Goal: Answer question/provide support

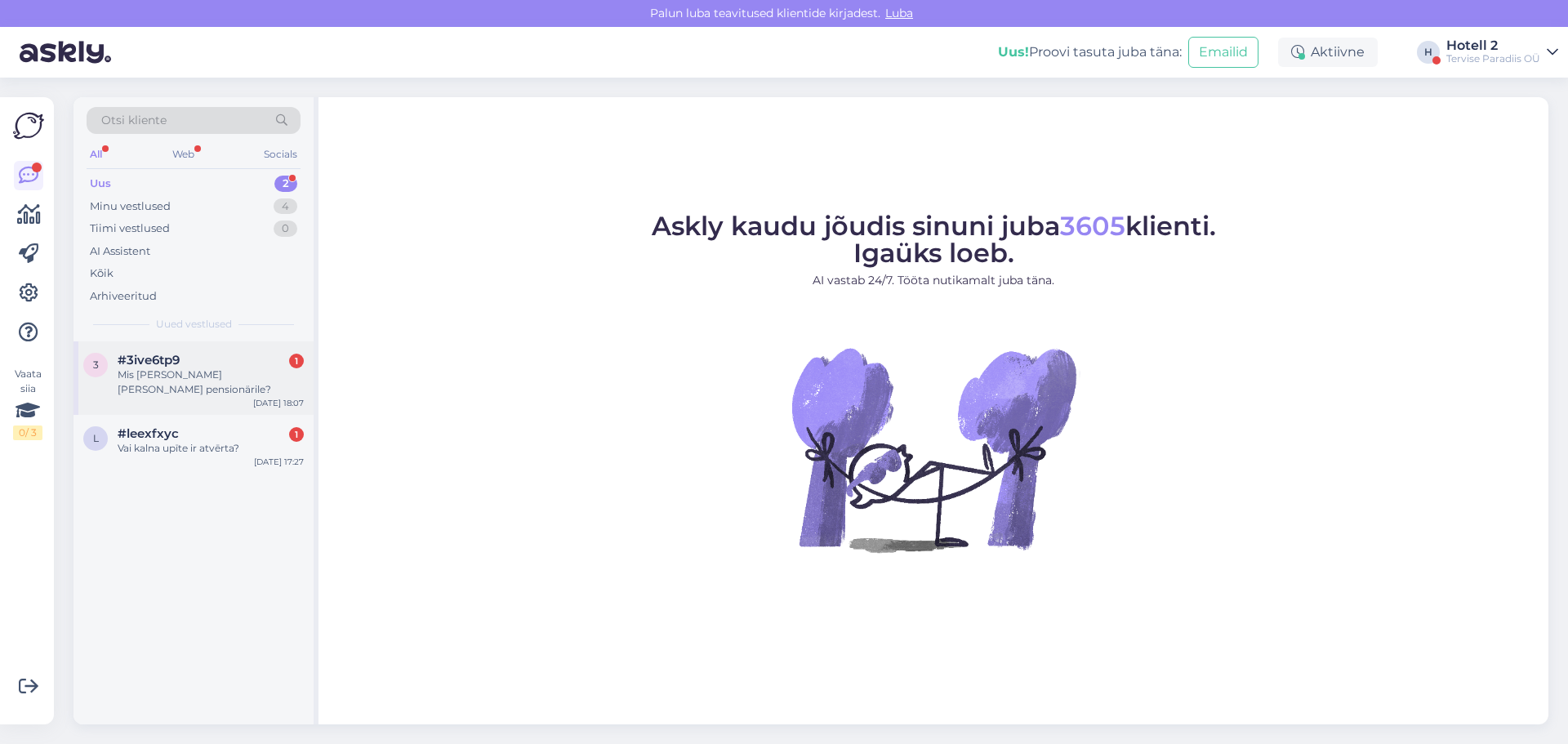
click at [180, 353] on span "#3ive6tp9" at bounding box center [149, 360] width 62 height 15
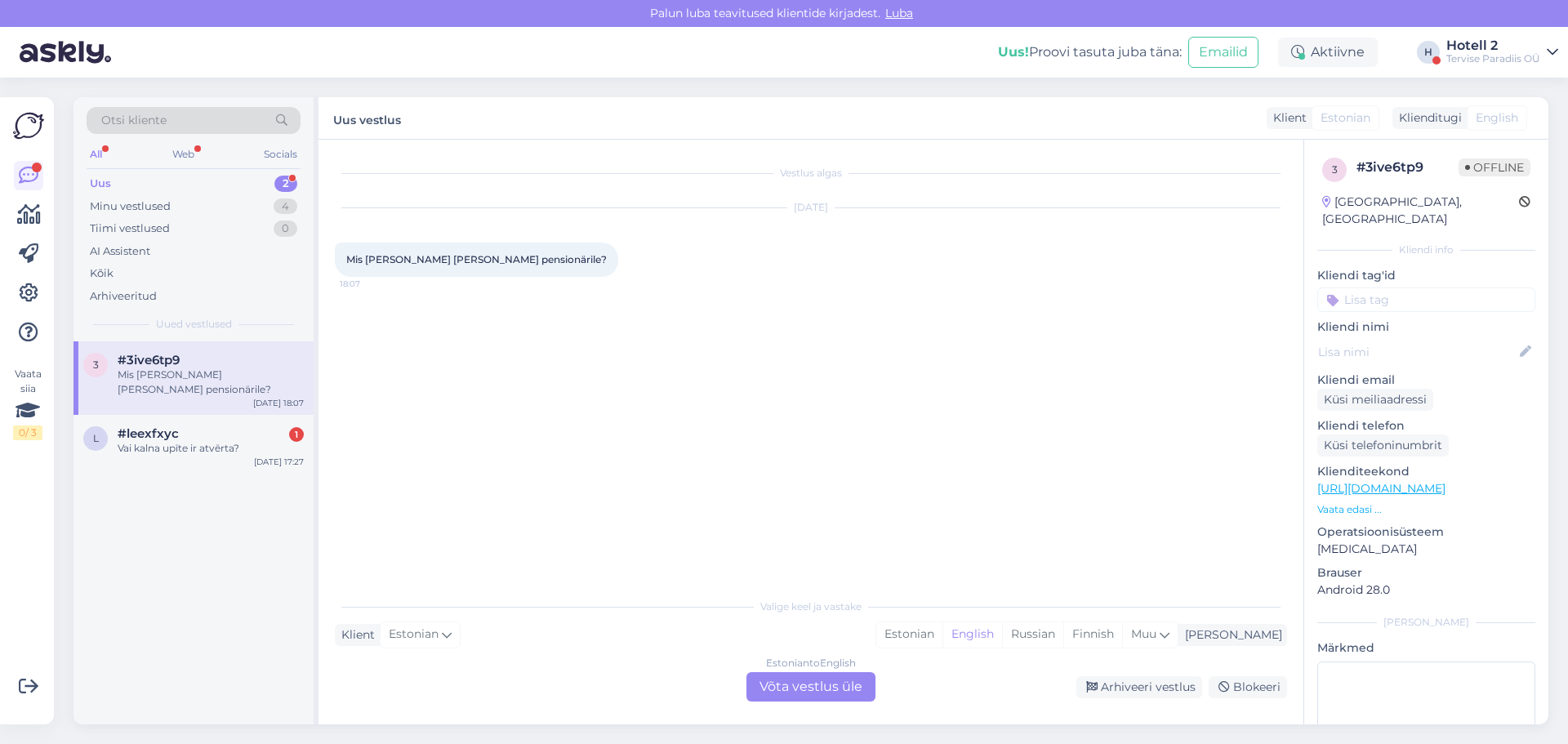
click at [836, 689] on div "Estonian to English Võta vestlus üle" at bounding box center [811, 687] width 129 height 29
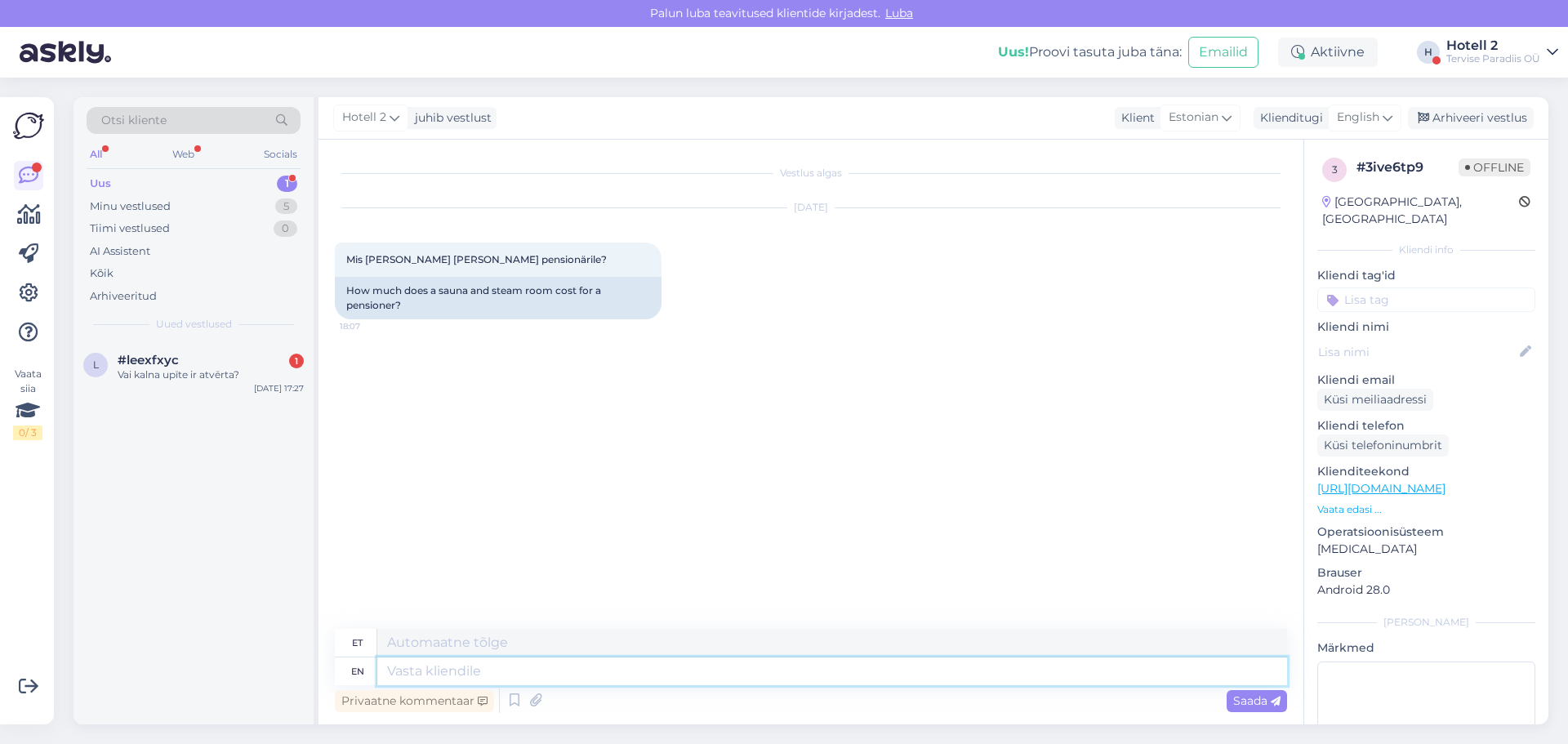
click at [431, 680] on textarea at bounding box center [832, 672] width 910 height 28
click at [1368, 116] on span "English" at bounding box center [1357, 117] width 42 height 18
type input "es"
click at [1311, 217] on link "Estonian" at bounding box center [1327, 217] width 180 height 26
click at [380, 680] on textarea at bounding box center [812, 668] width 952 height 34
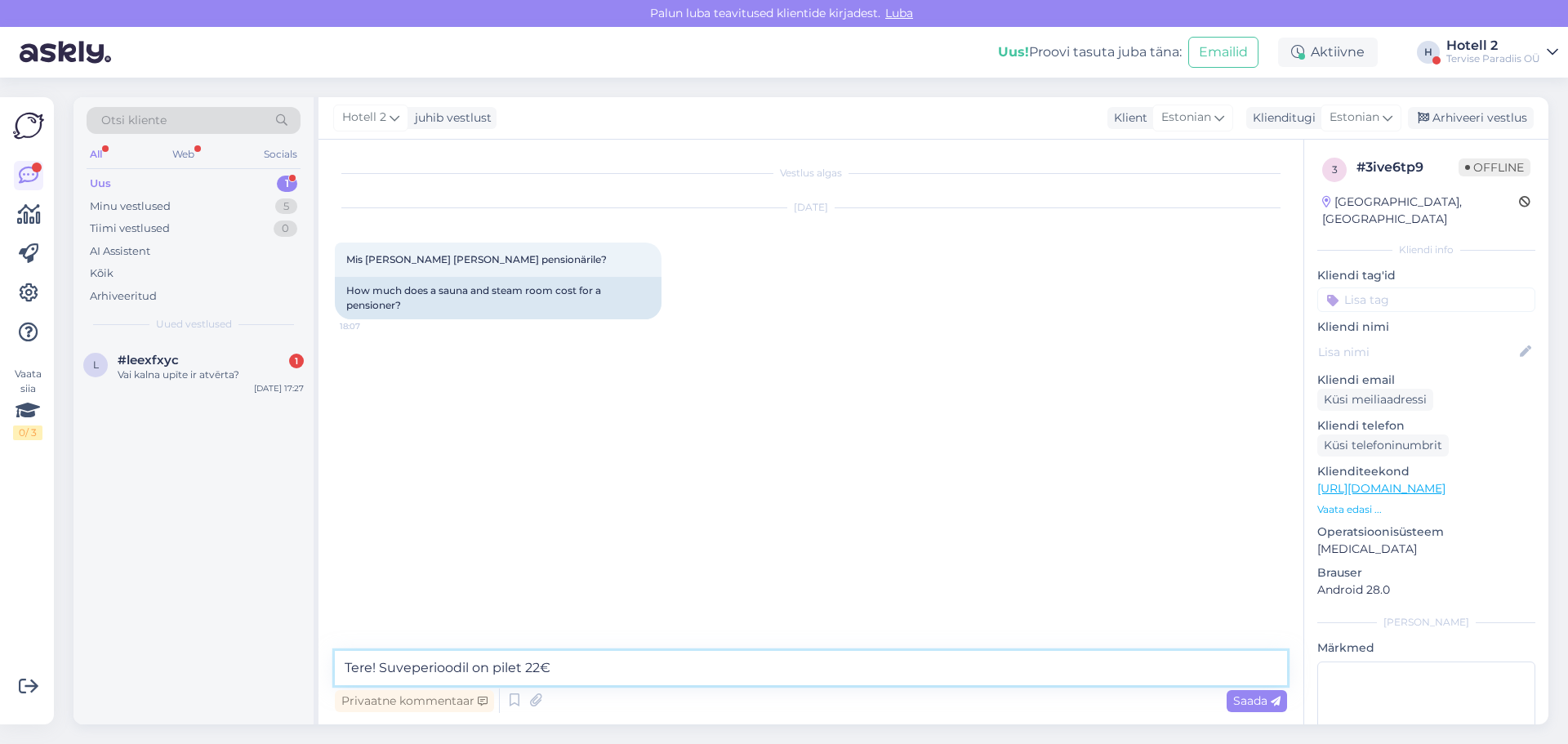
type textarea "Tere! Suveperioodil on pilet 22€."
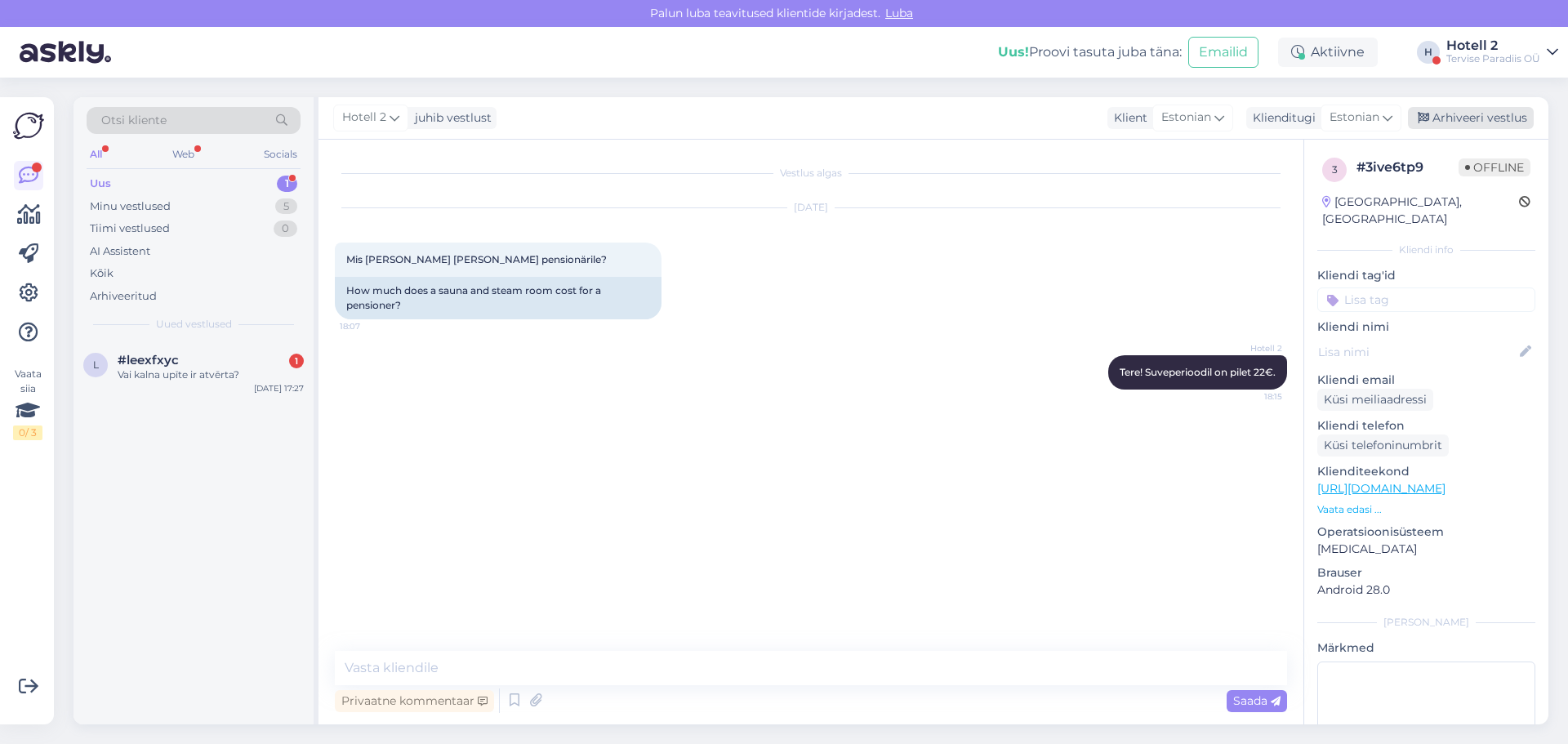
click at [1476, 117] on div "Arhiveeri vestlus" at bounding box center [1471, 118] width 126 height 22
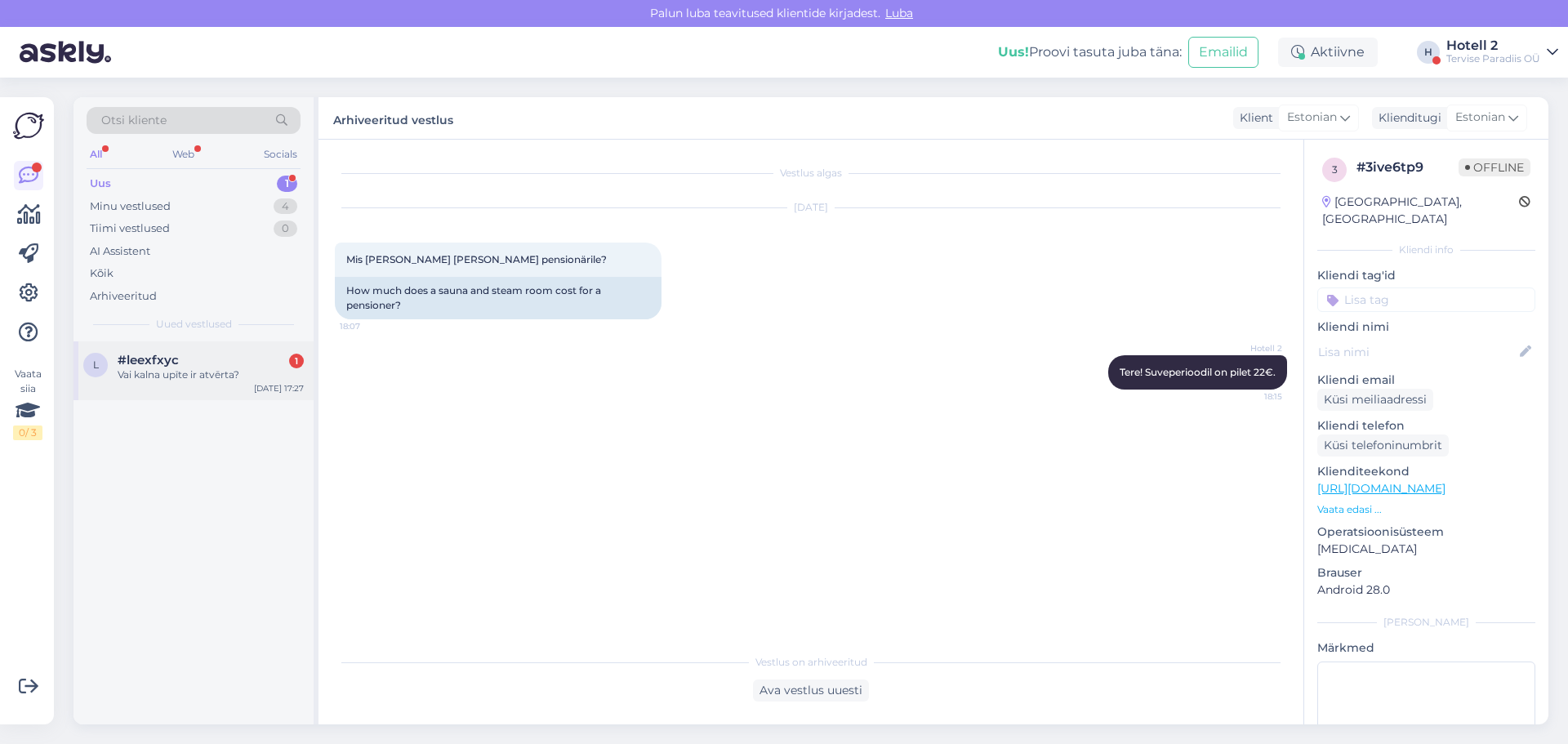
click at [142, 352] on div "l #leexfxyc 1 Vai kalna upīte ir atvērta? [DATE] 17:27" at bounding box center [193, 371] width 240 height 58
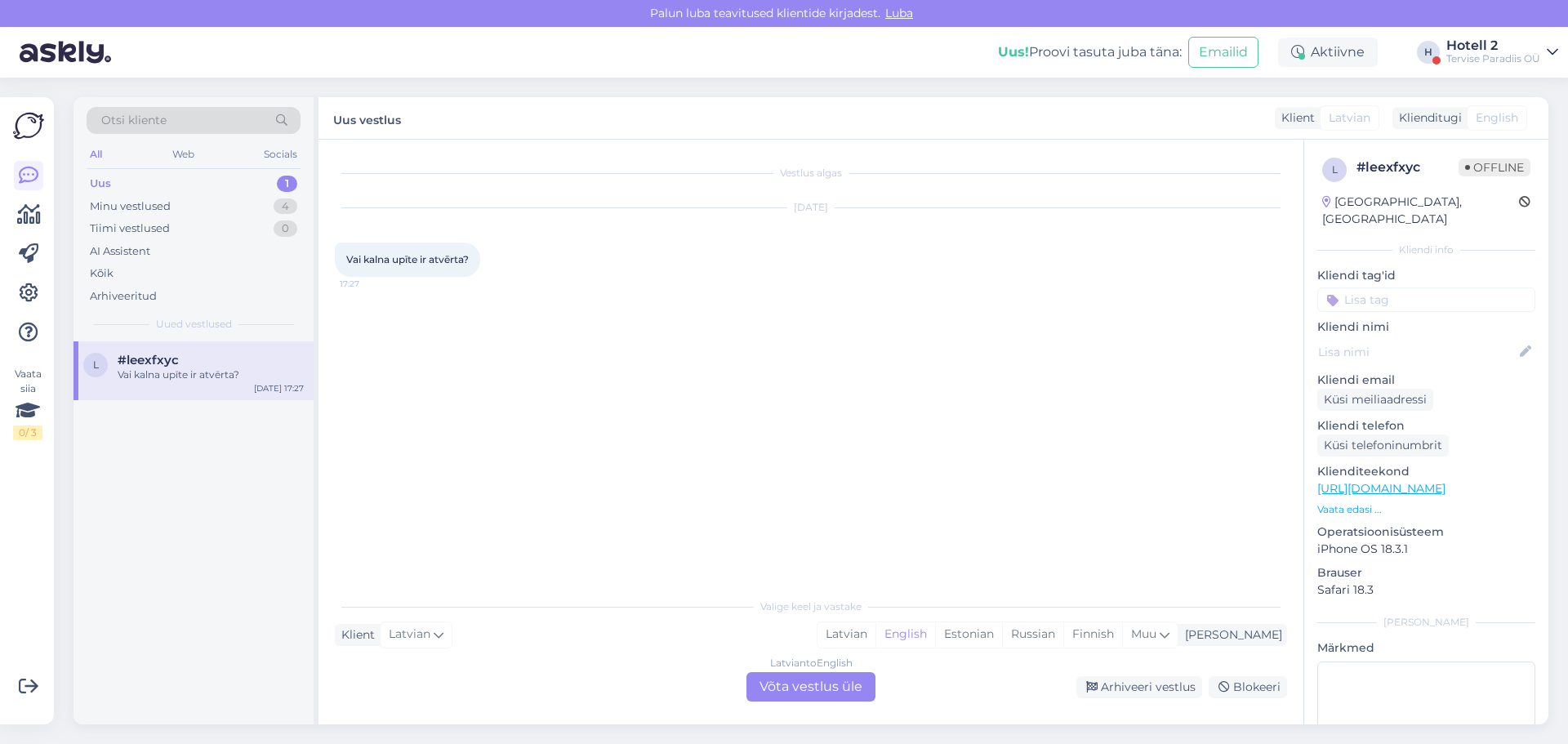
click at [793, 685] on div "Latvian to English Võta vestlus üle" at bounding box center [811, 687] width 129 height 29
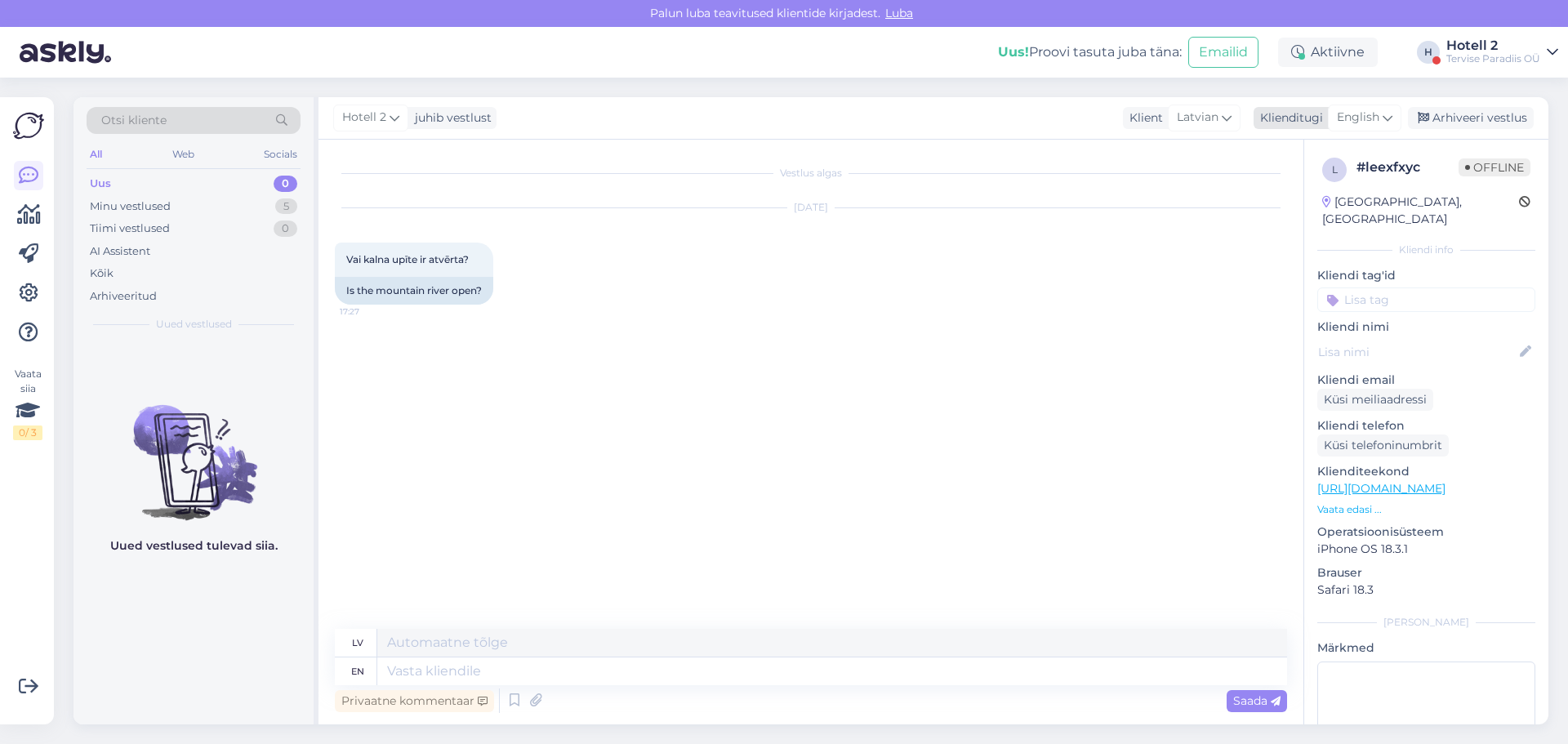
click at [1364, 123] on span "English" at bounding box center [1357, 117] width 42 height 18
click at [1302, 206] on link "Estonian" at bounding box center [1327, 217] width 180 height 26
click at [1264, 704] on span "Saada" at bounding box center [1257, 701] width 47 height 15
click at [390, 675] on textarea at bounding box center [832, 672] width 910 height 28
type textarea "Jah"
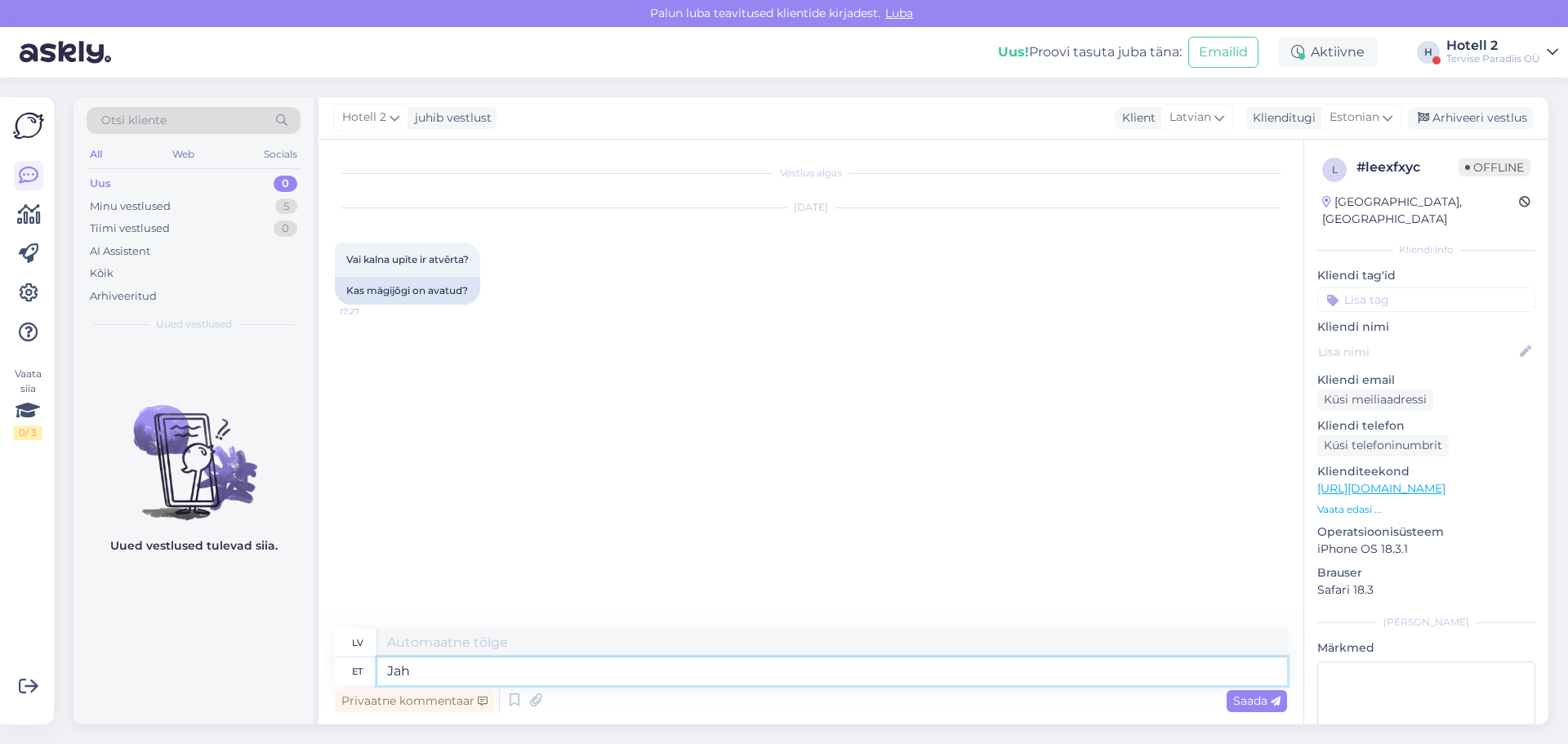
type textarea "Jā"
type textarea "Jah :)"
type textarea "[PERSON_NAME] :)"
click at [1485, 104] on div "Hotell 2 juhib vestlust Klient [DEMOGRAPHIC_DATA] Klienditugi Estonian es Chine…" at bounding box center [934, 118] width 1230 height 42
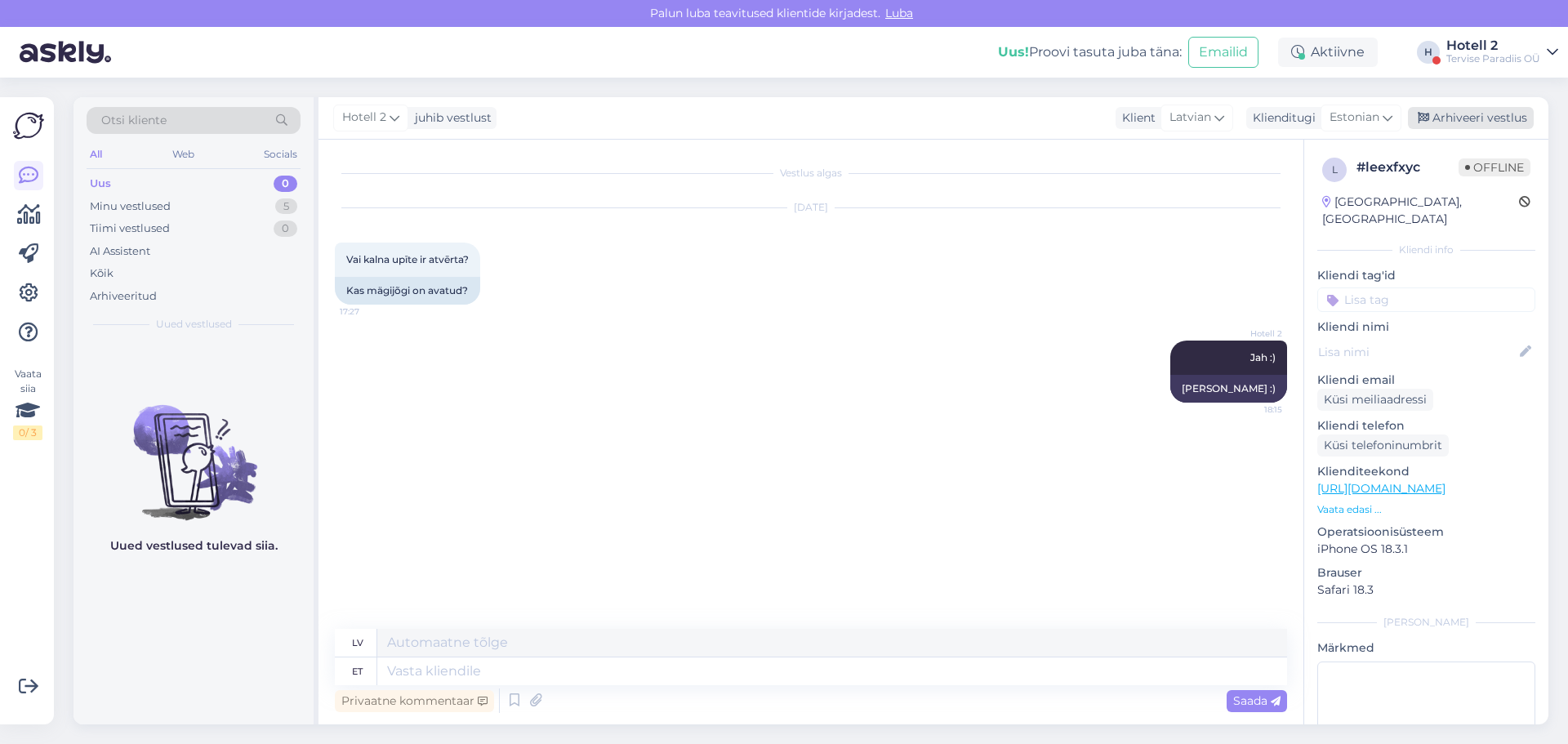
click at [1480, 113] on div "Arhiveeri vestlus" at bounding box center [1471, 118] width 126 height 22
